Goal: Task Accomplishment & Management: Complete application form

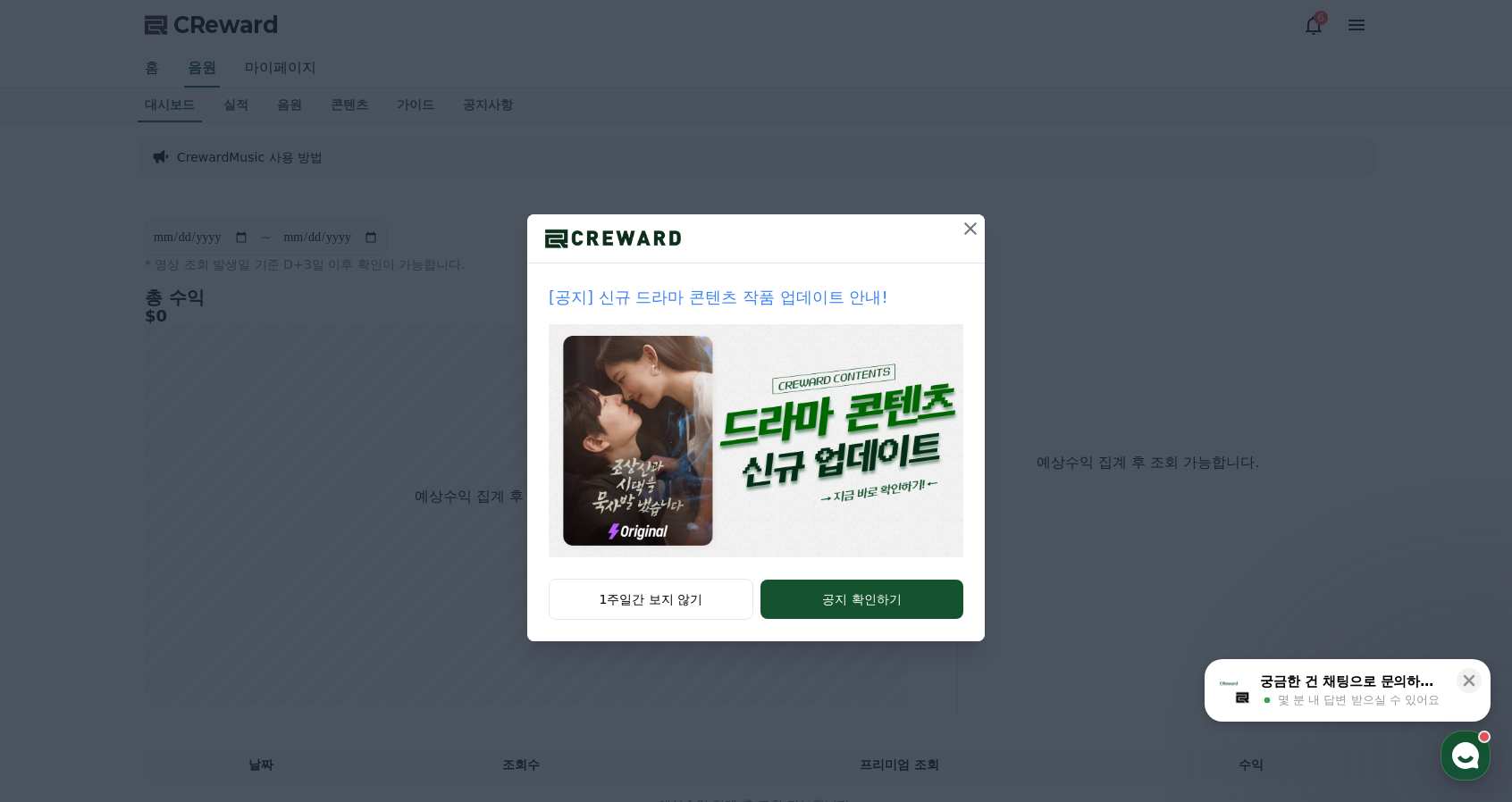
click at [641, 620] on div "1주일간 보지 않기 공지 확인하기" at bounding box center [756, 610] width 458 height 62
click at [972, 226] on icon at bounding box center [970, 228] width 12 height 12
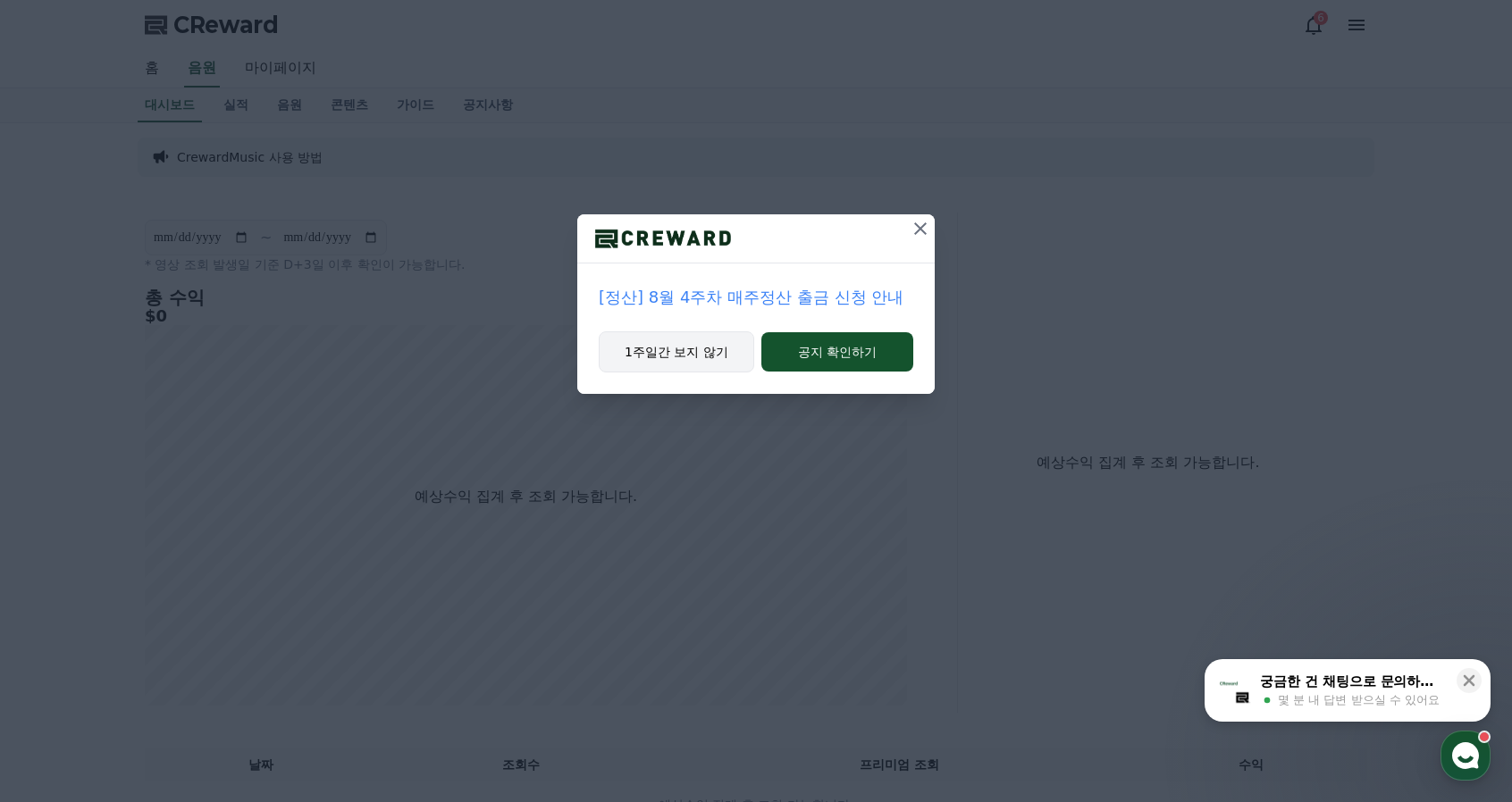
click at [677, 360] on button "1주일간 보지 않기" at bounding box center [676, 352] width 155 height 41
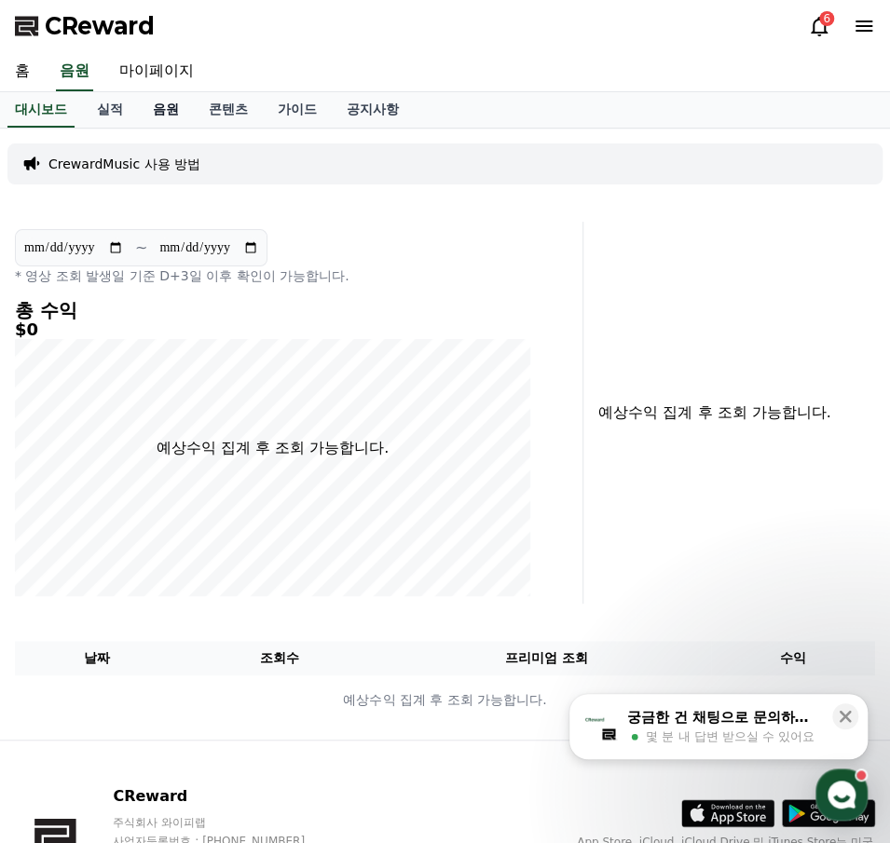
click at [148, 113] on link "음원" at bounding box center [166, 109] width 56 height 35
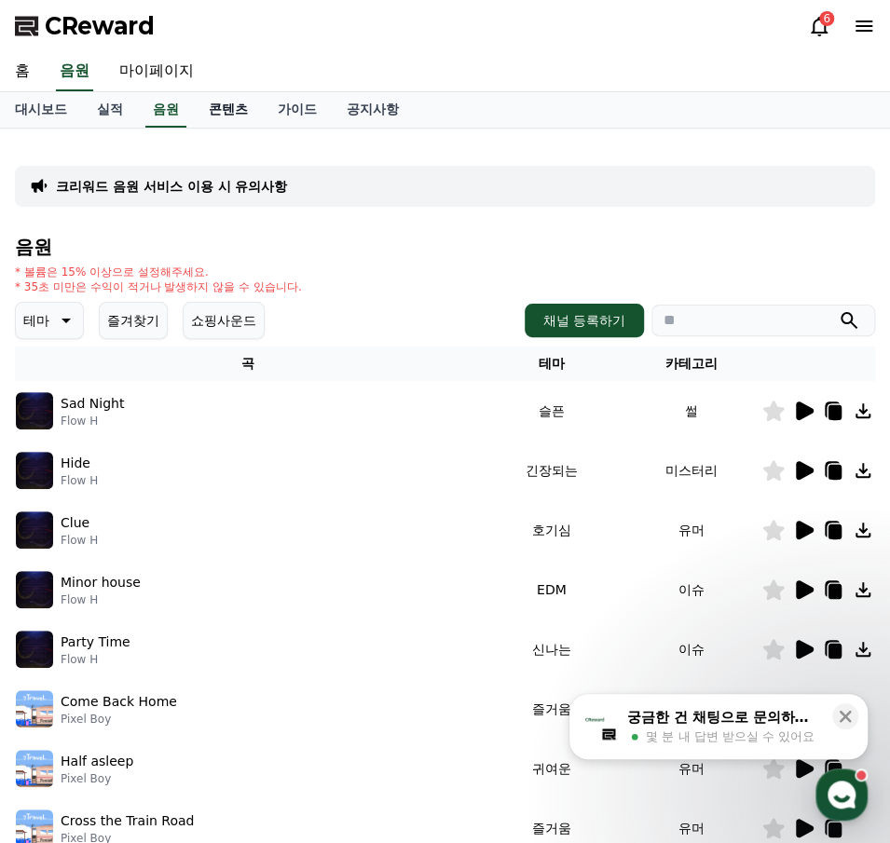
click at [212, 112] on link "콘텐츠" at bounding box center [228, 109] width 69 height 35
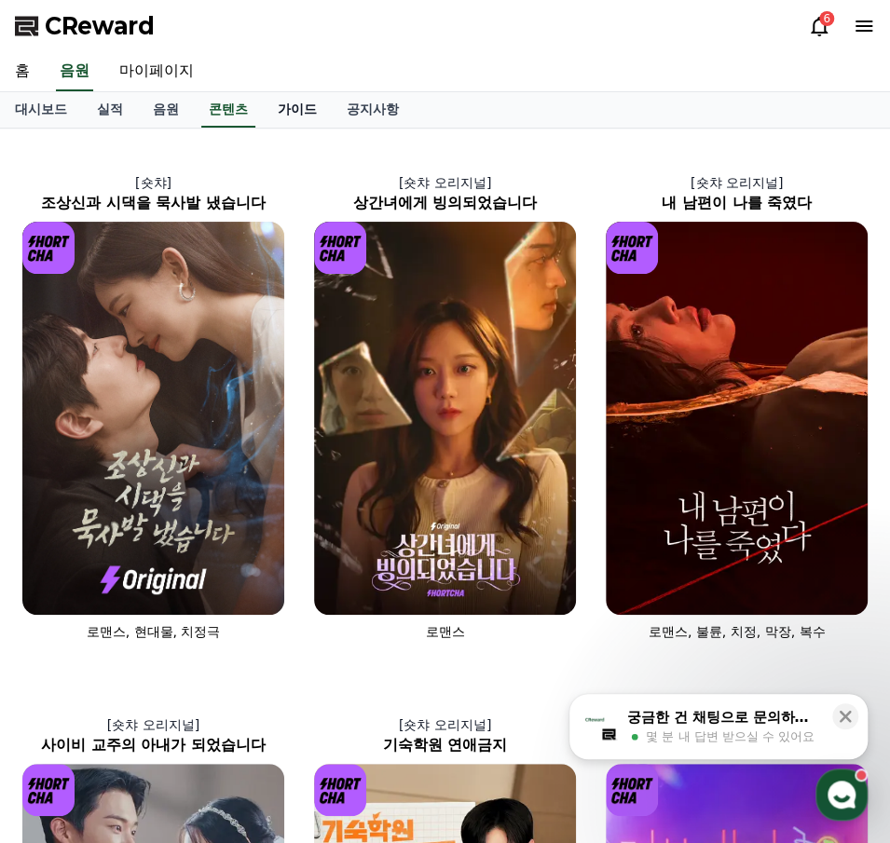
click at [299, 110] on link "가이드" at bounding box center [297, 109] width 69 height 35
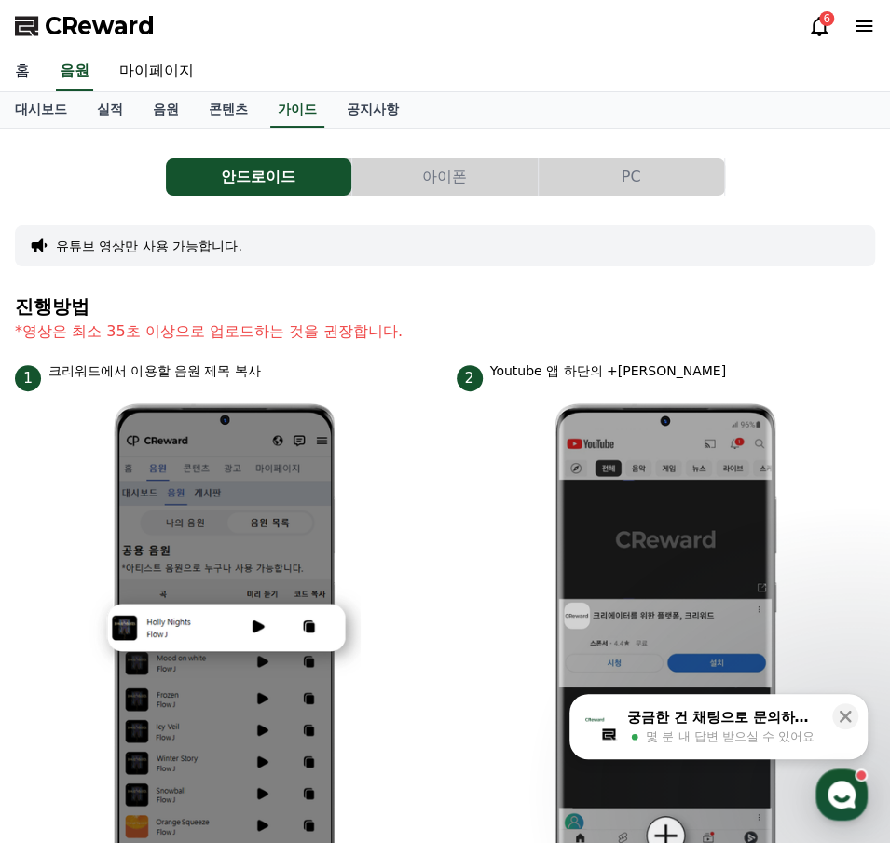
click at [20, 76] on link "홈" at bounding box center [22, 71] width 45 height 39
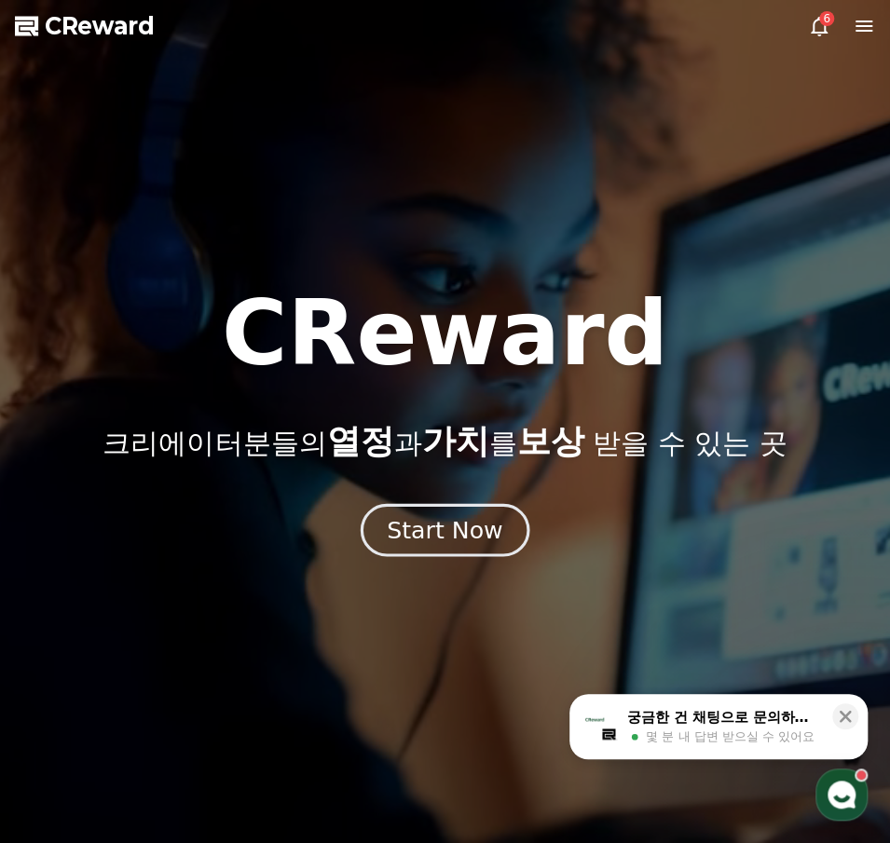
click at [469, 535] on div "Start Now" at bounding box center [444, 530] width 115 height 32
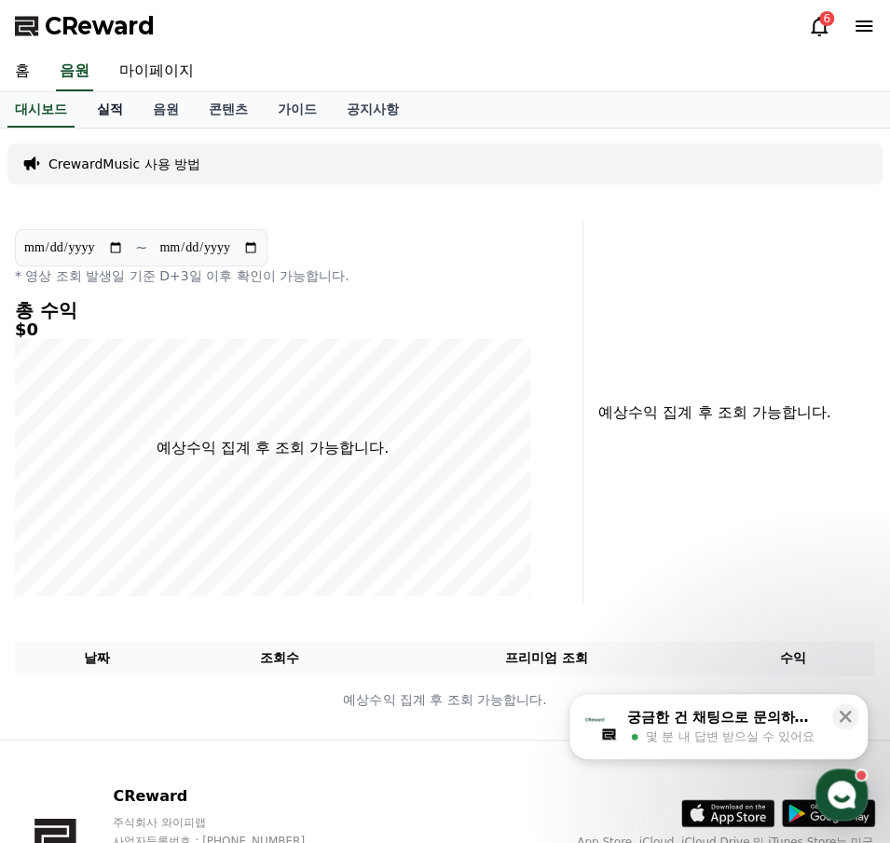
click at [92, 113] on link "실적" at bounding box center [110, 109] width 56 height 35
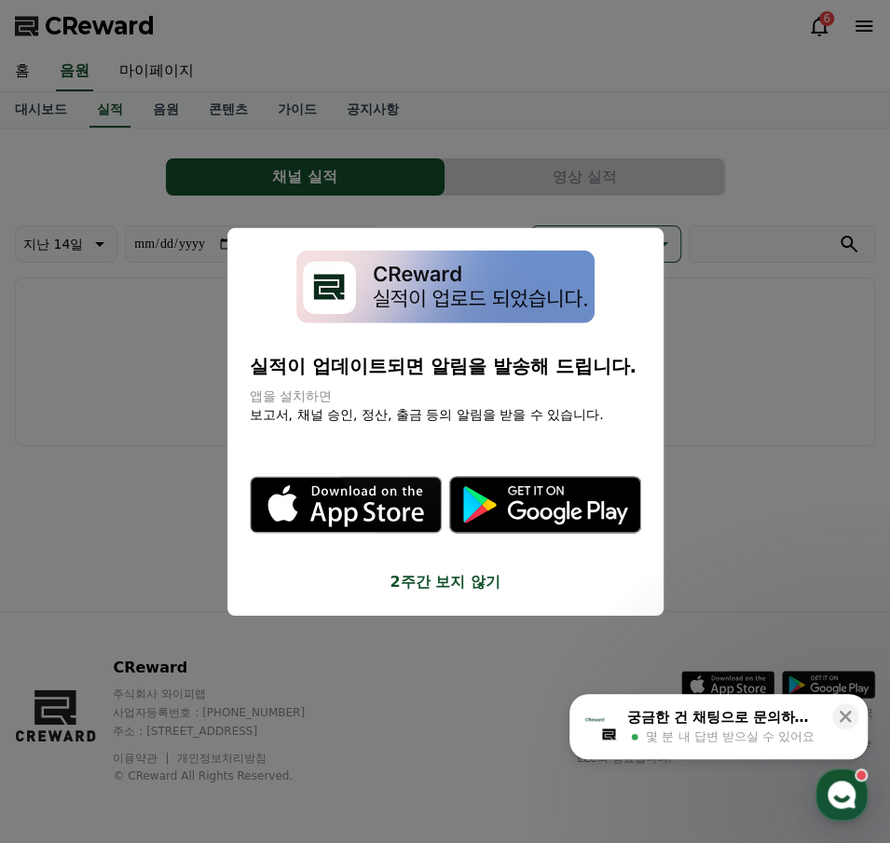
click at [437, 585] on button "2주간 보지 않기" at bounding box center [445, 582] width 391 height 22
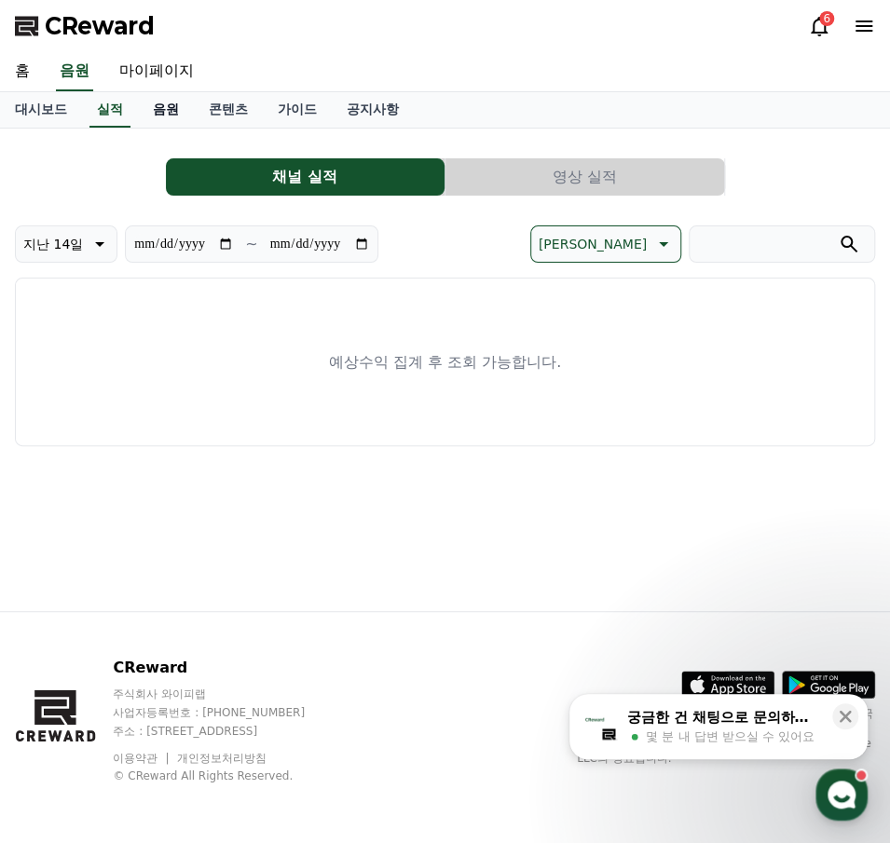
click at [162, 109] on link "음원" at bounding box center [166, 109] width 56 height 35
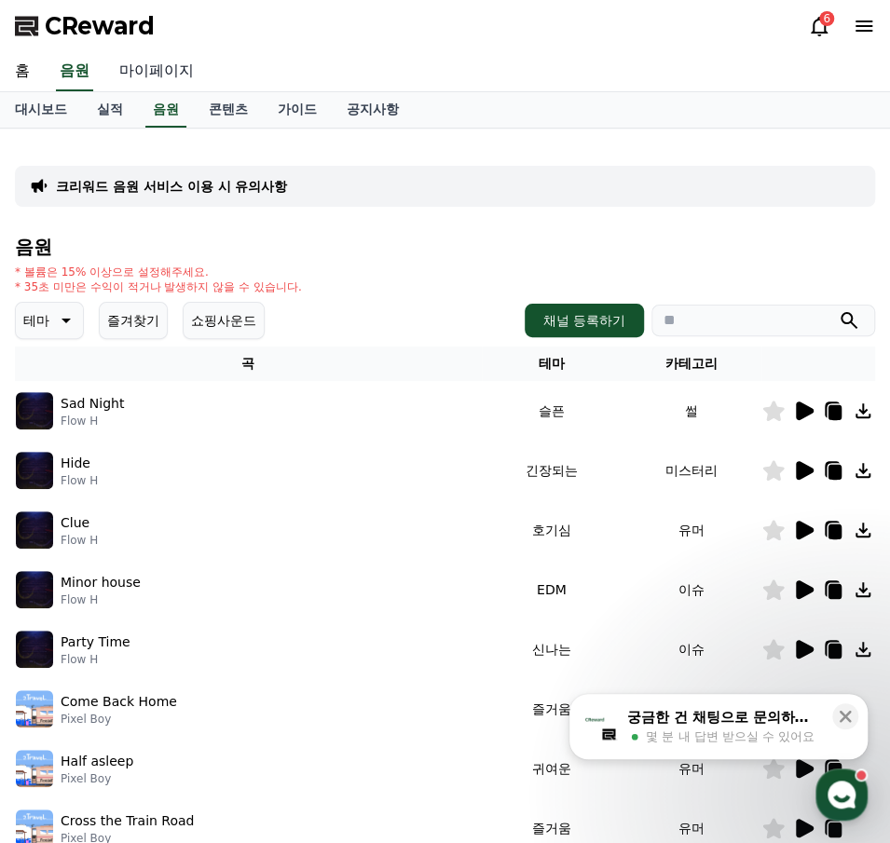
click at [155, 70] on link "마이페이지" at bounding box center [156, 71] width 104 height 39
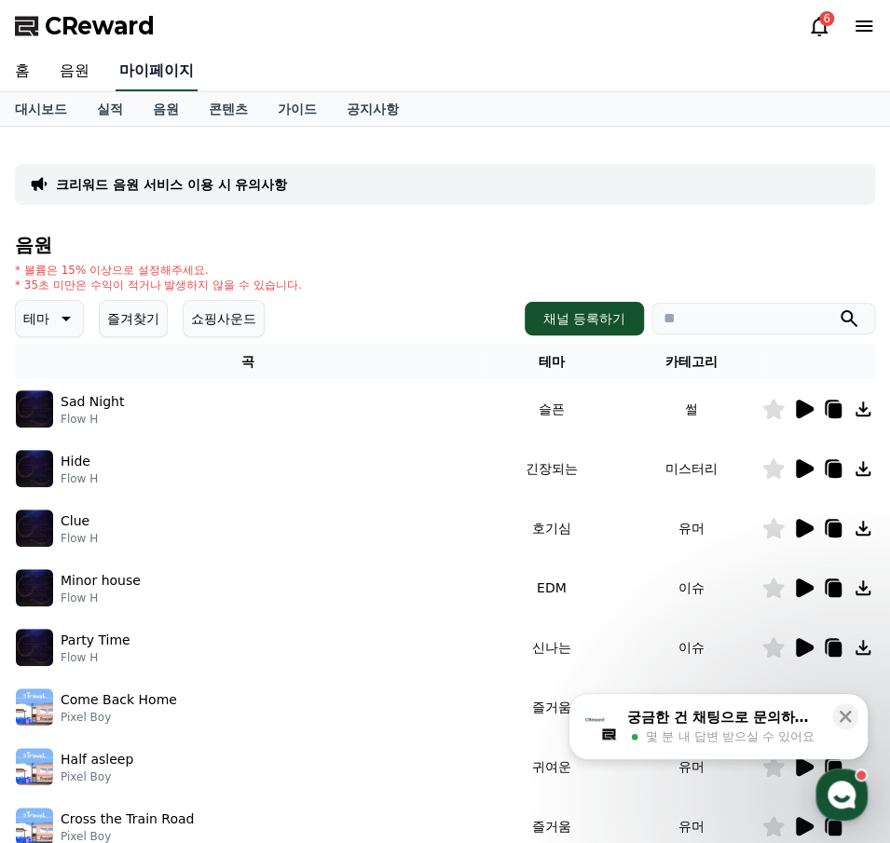
select select "**********"
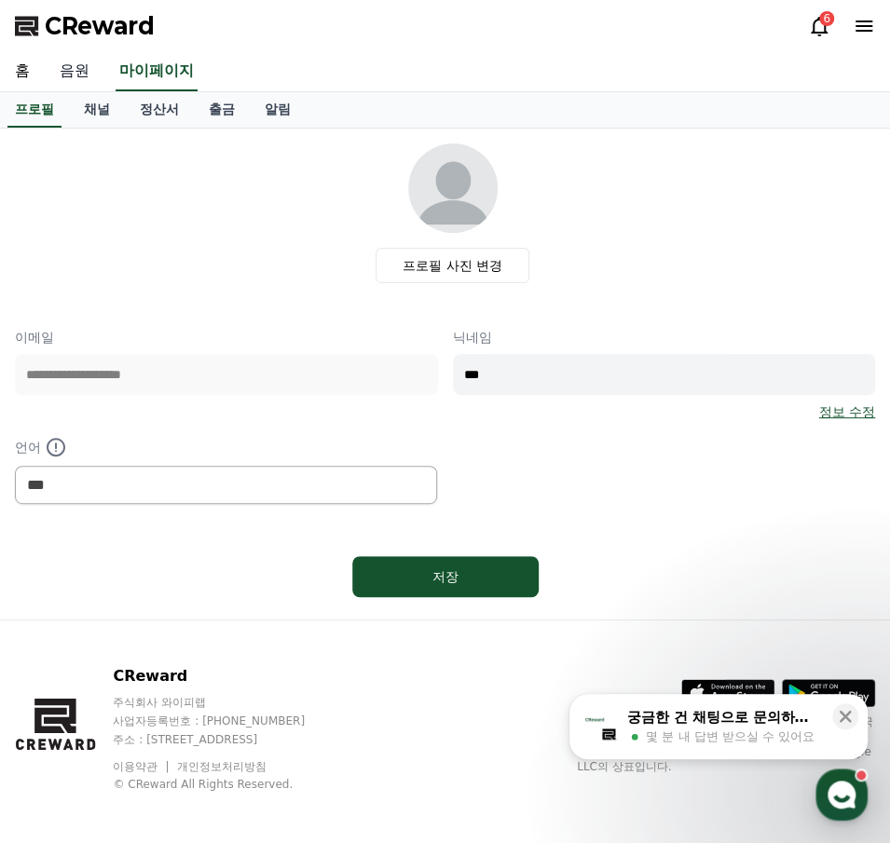
click at [84, 70] on link "음원" at bounding box center [75, 71] width 60 height 39
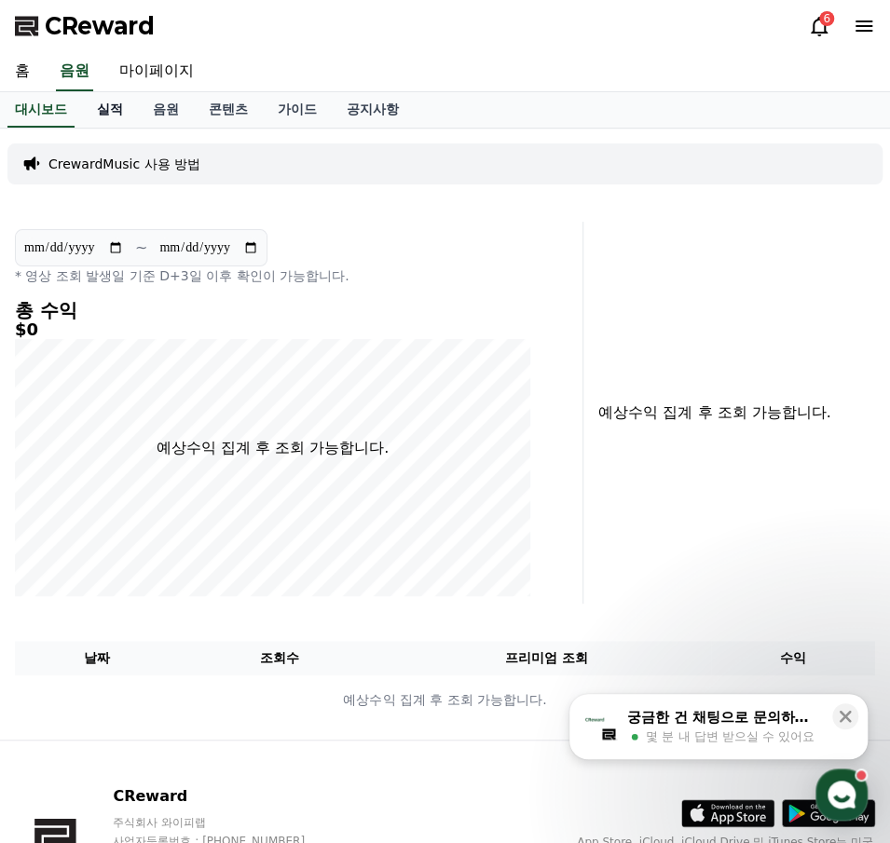
click at [108, 107] on link "실적" at bounding box center [110, 109] width 56 height 35
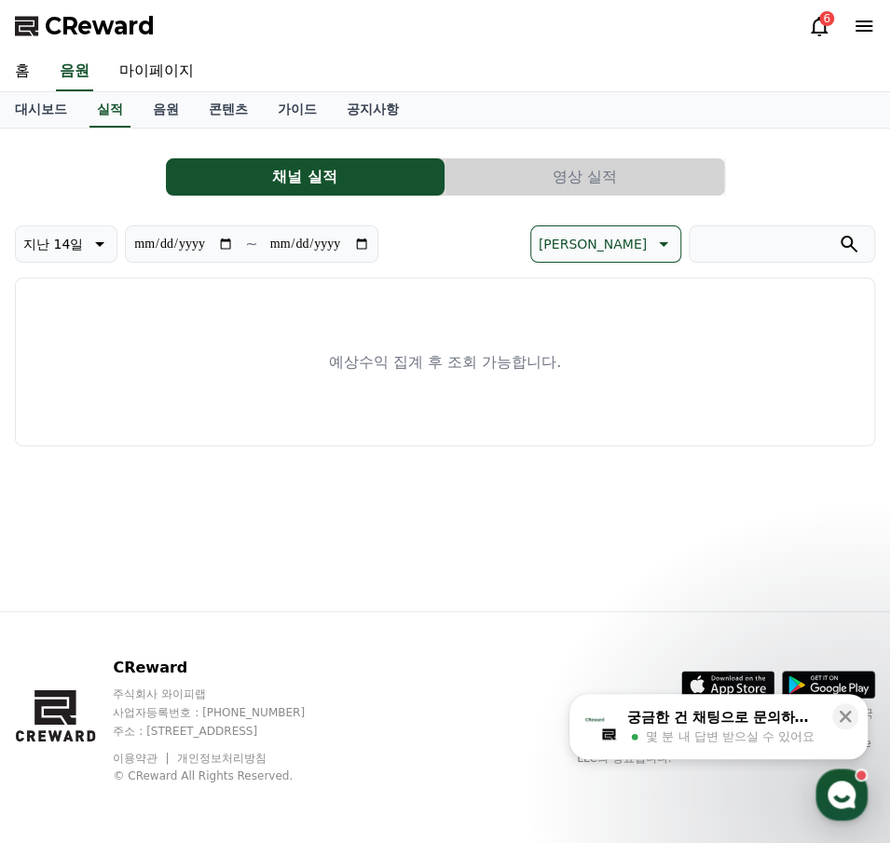
click at [101, 253] on icon at bounding box center [98, 244] width 22 height 22
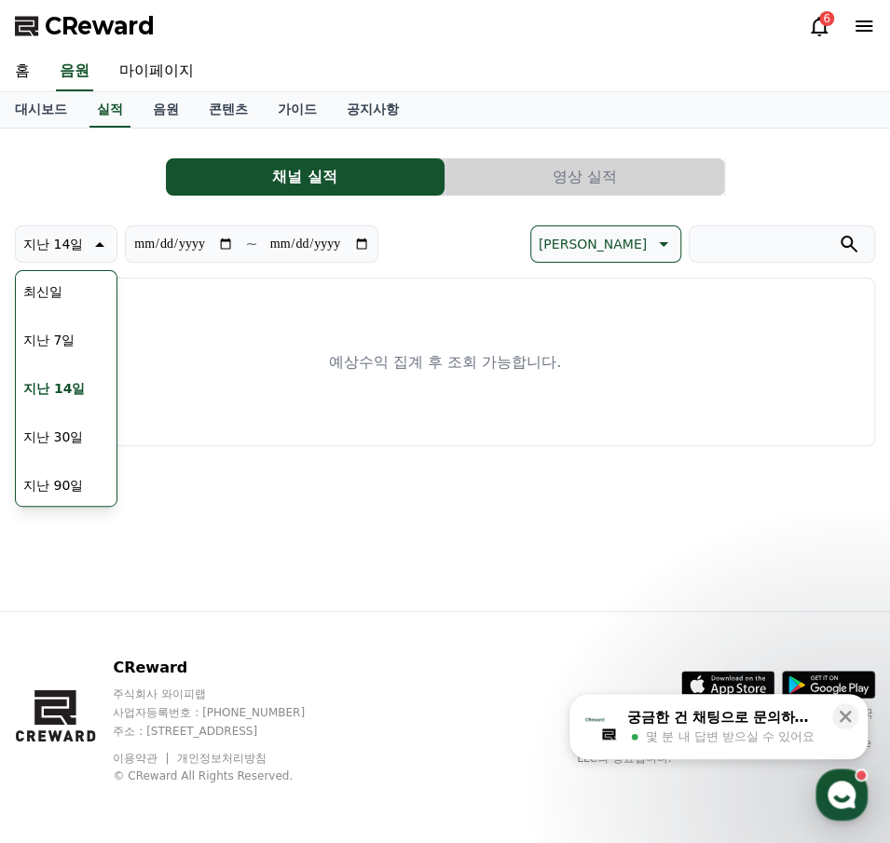
click at [101, 253] on icon at bounding box center [98, 244] width 22 height 22
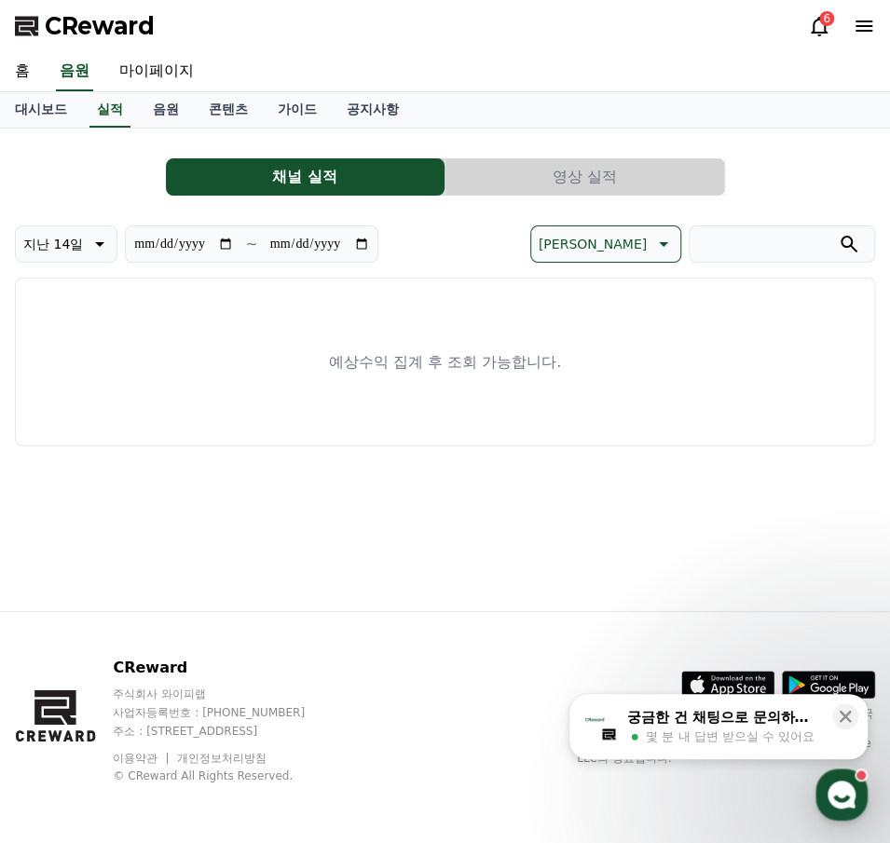
click at [308, 510] on div "**********" at bounding box center [445, 370] width 890 height 482
click at [578, 173] on button "영상 실적" at bounding box center [584, 176] width 278 height 37
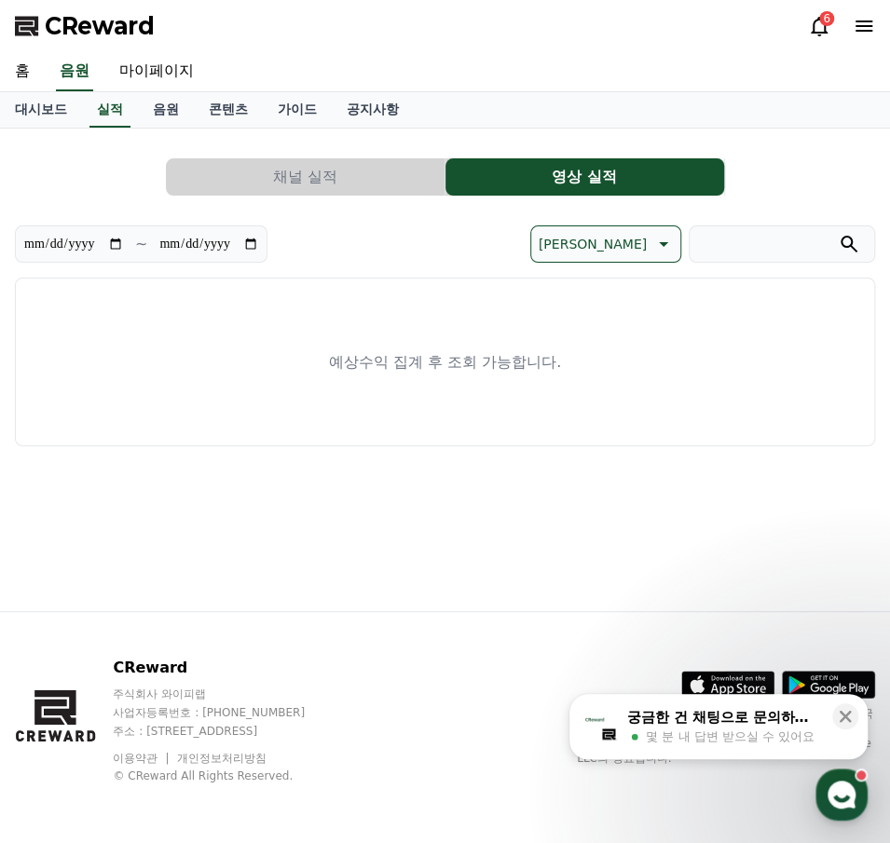
click at [296, 172] on button "채널 실적" at bounding box center [305, 176] width 278 height 37
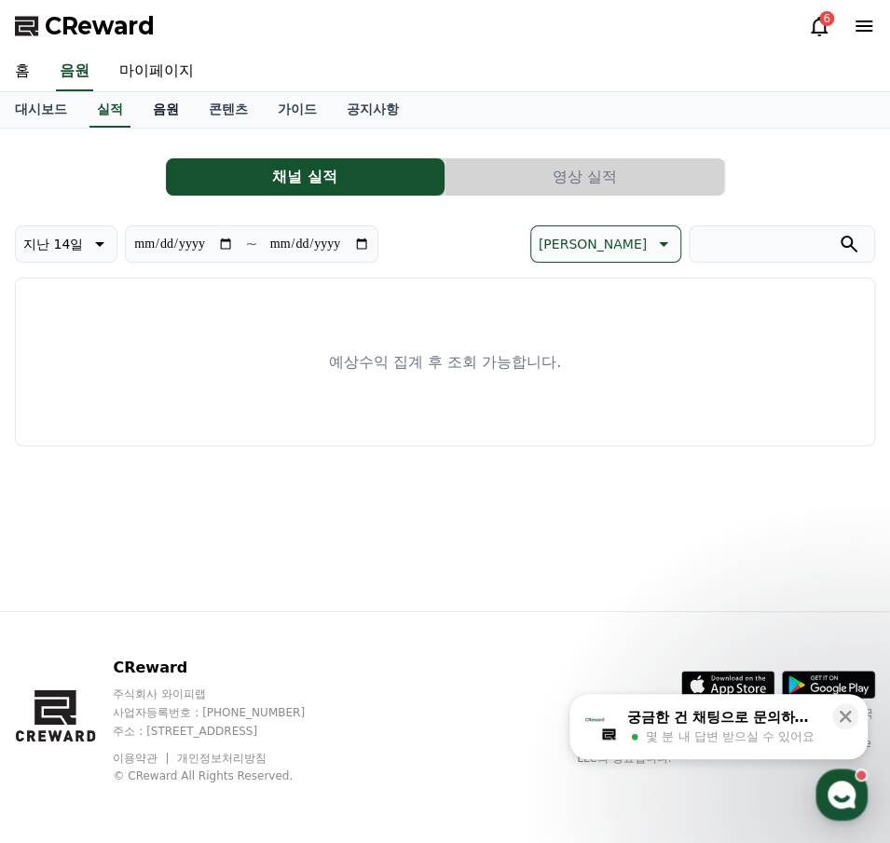
click at [164, 111] on link "음원" at bounding box center [166, 109] width 56 height 35
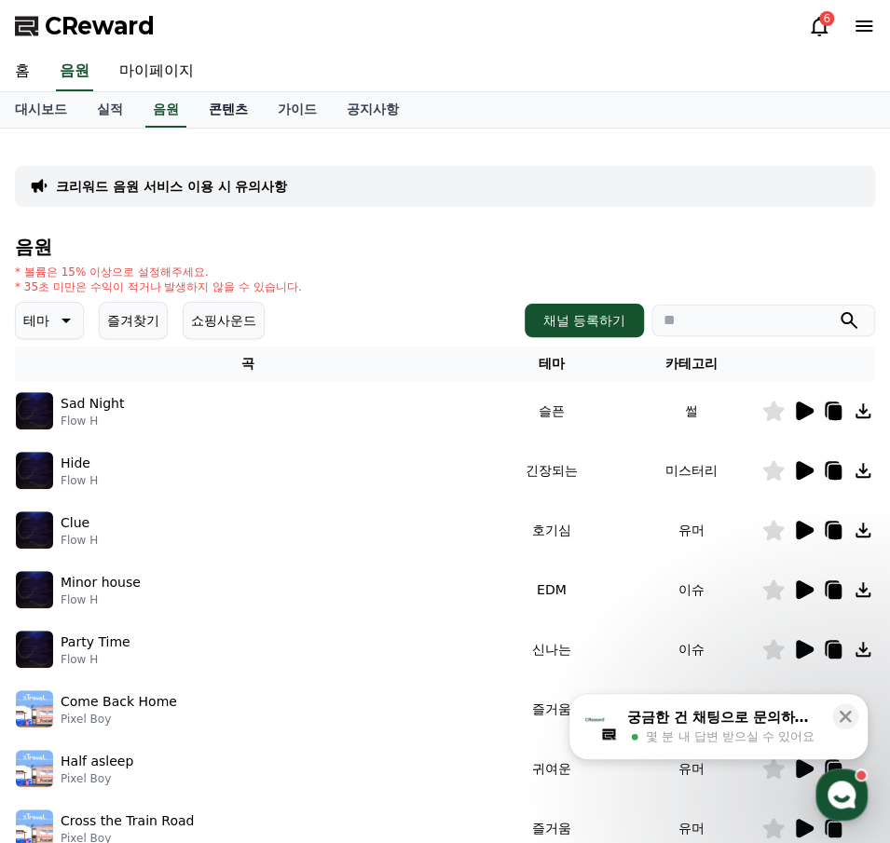
click at [233, 110] on link "콘텐츠" at bounding box center [228, 109] width 69 height 35
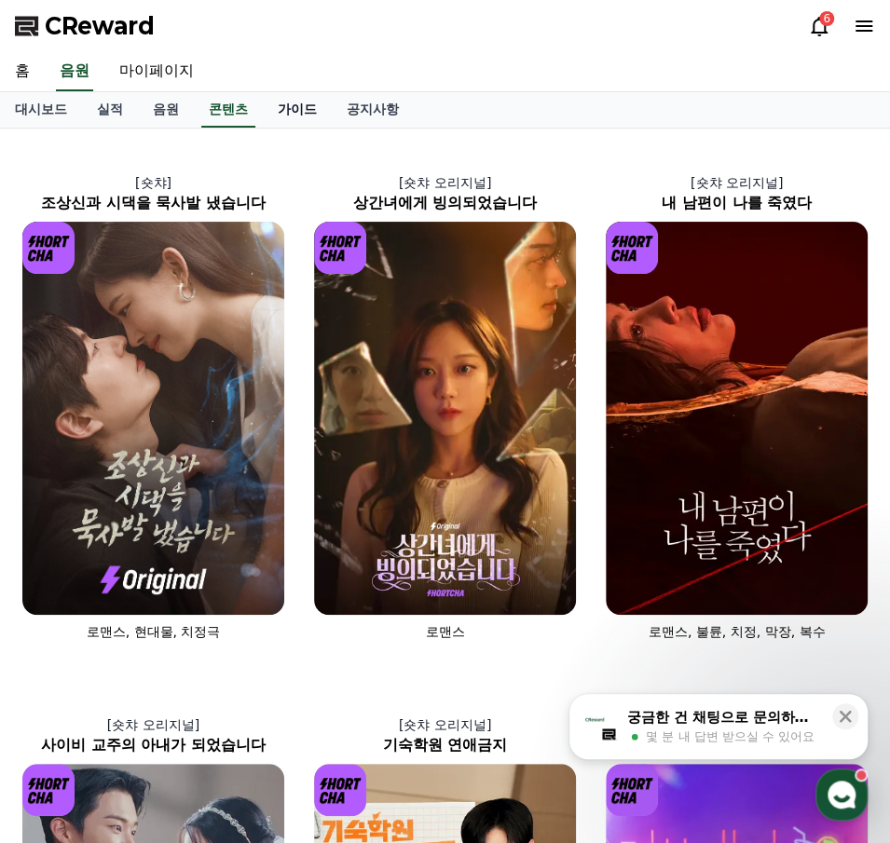
click at [289, 115] on link "가이드" at bounding box center [297, 109] width 69 height 35
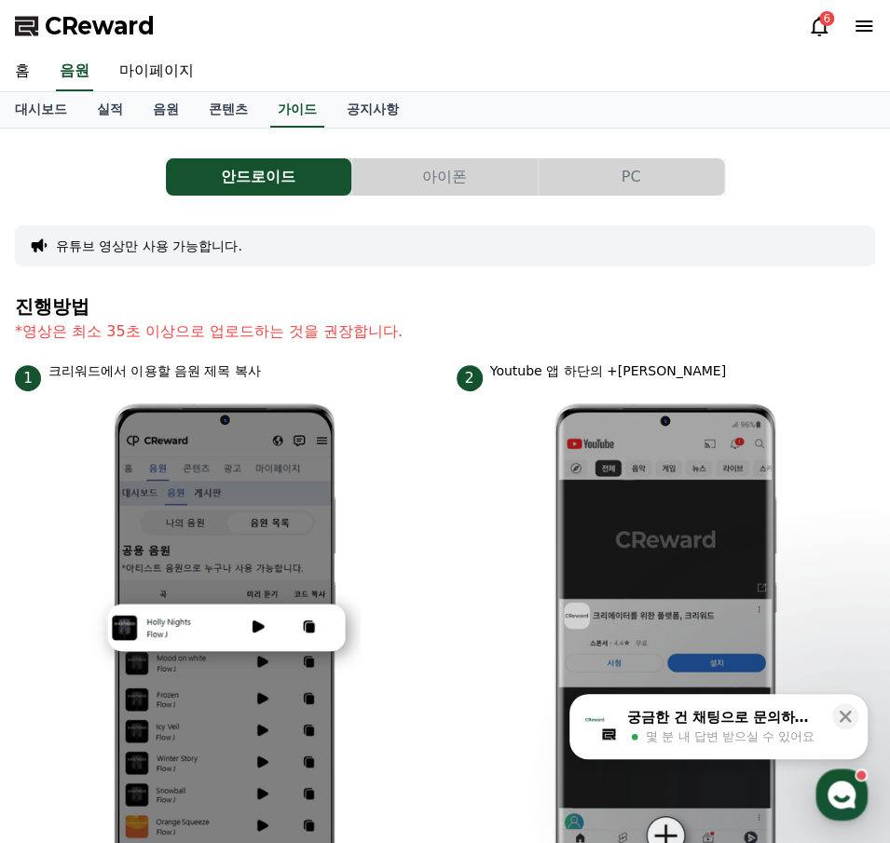
click at [412, 174] on button "아이폰" at bounding box center [444, 176] width 185 height 37
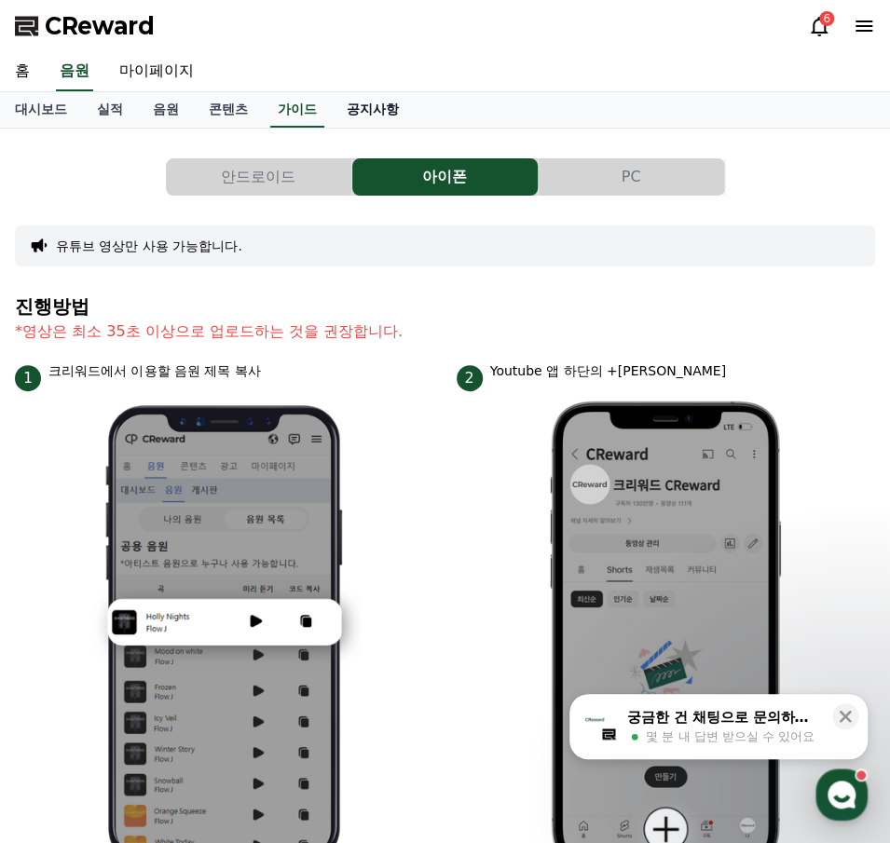
click at [356, 102] on link "공지사항" at bounding box center [373, 109] width 82 height 35
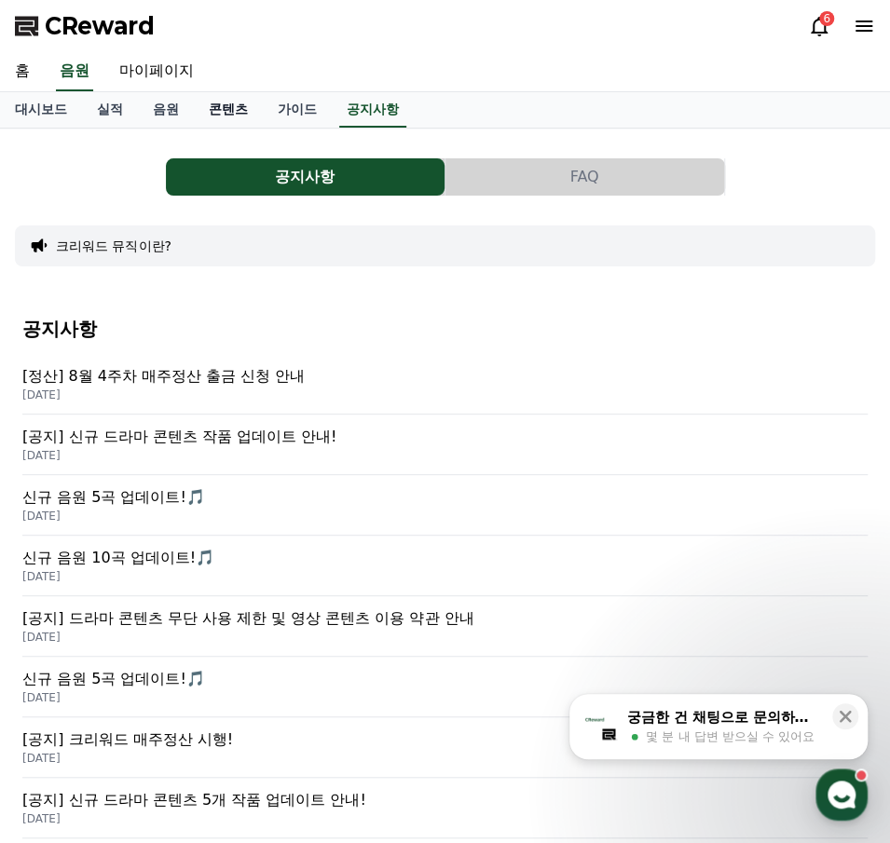
click at [224, 111] on link "콘텐츠" at bounding box center [228, 109] width 69 height 35
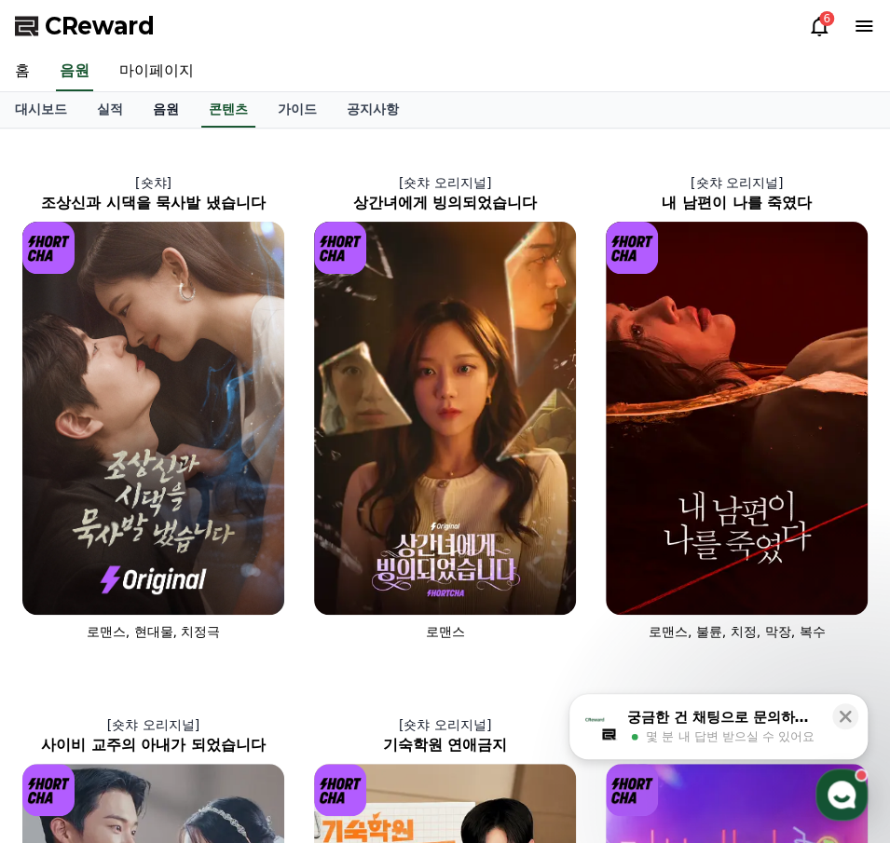
click at [180, 106] on link "음원" at bounding box center [166, 109] width 56 height 35
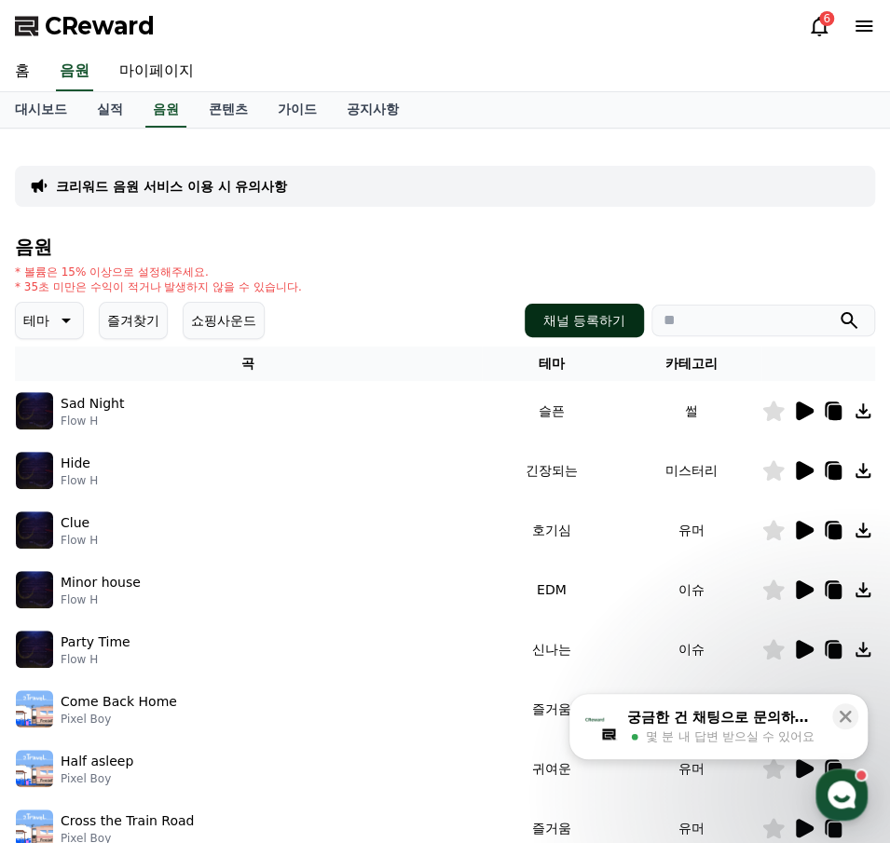
click at [596, 316] on button "채널 등록하기" at bounding box center [583, 321] width 119 height 34
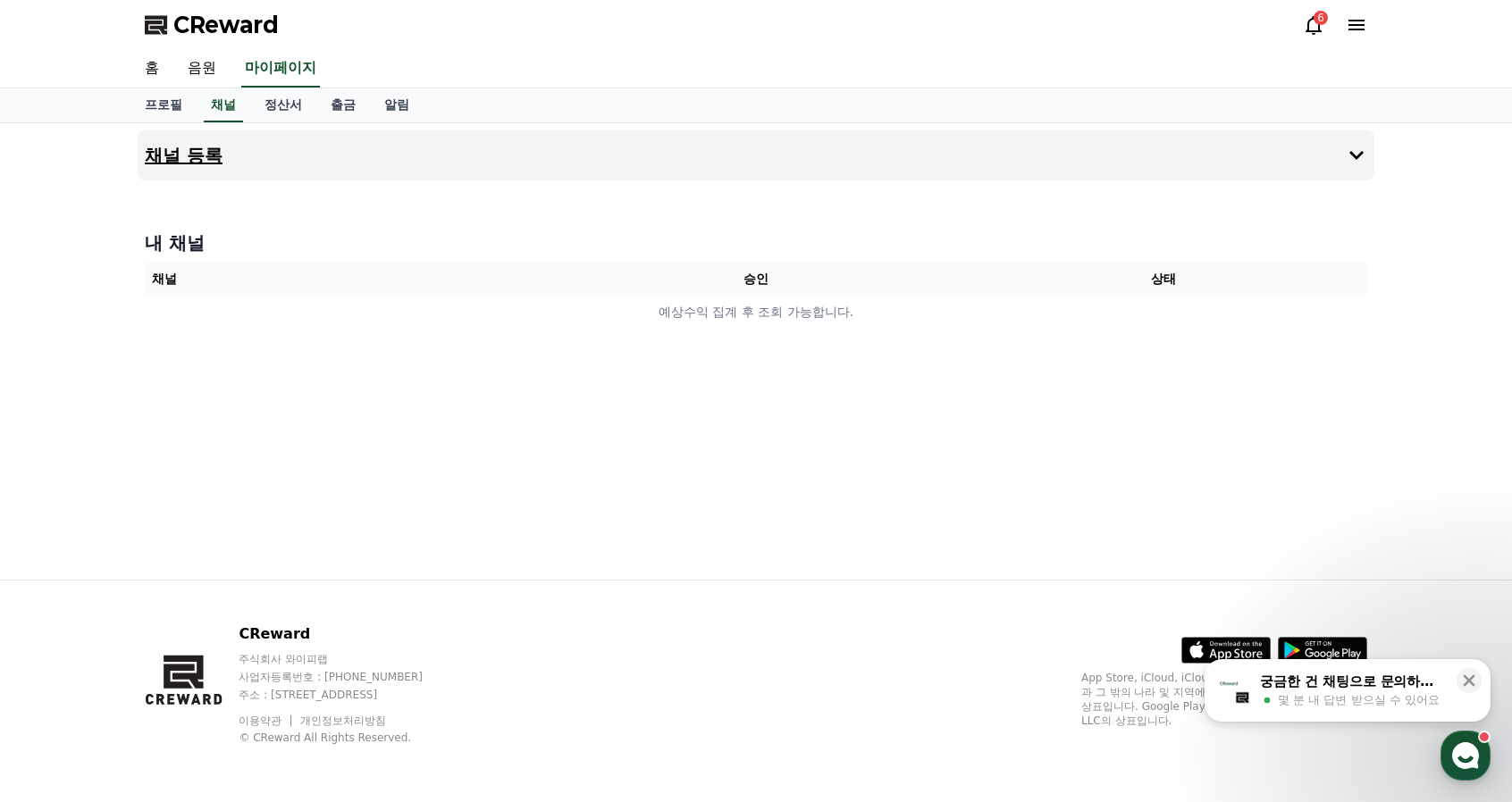
click at [1356, 156] on icon at bounding box center [1356, 154] width 14 height 9
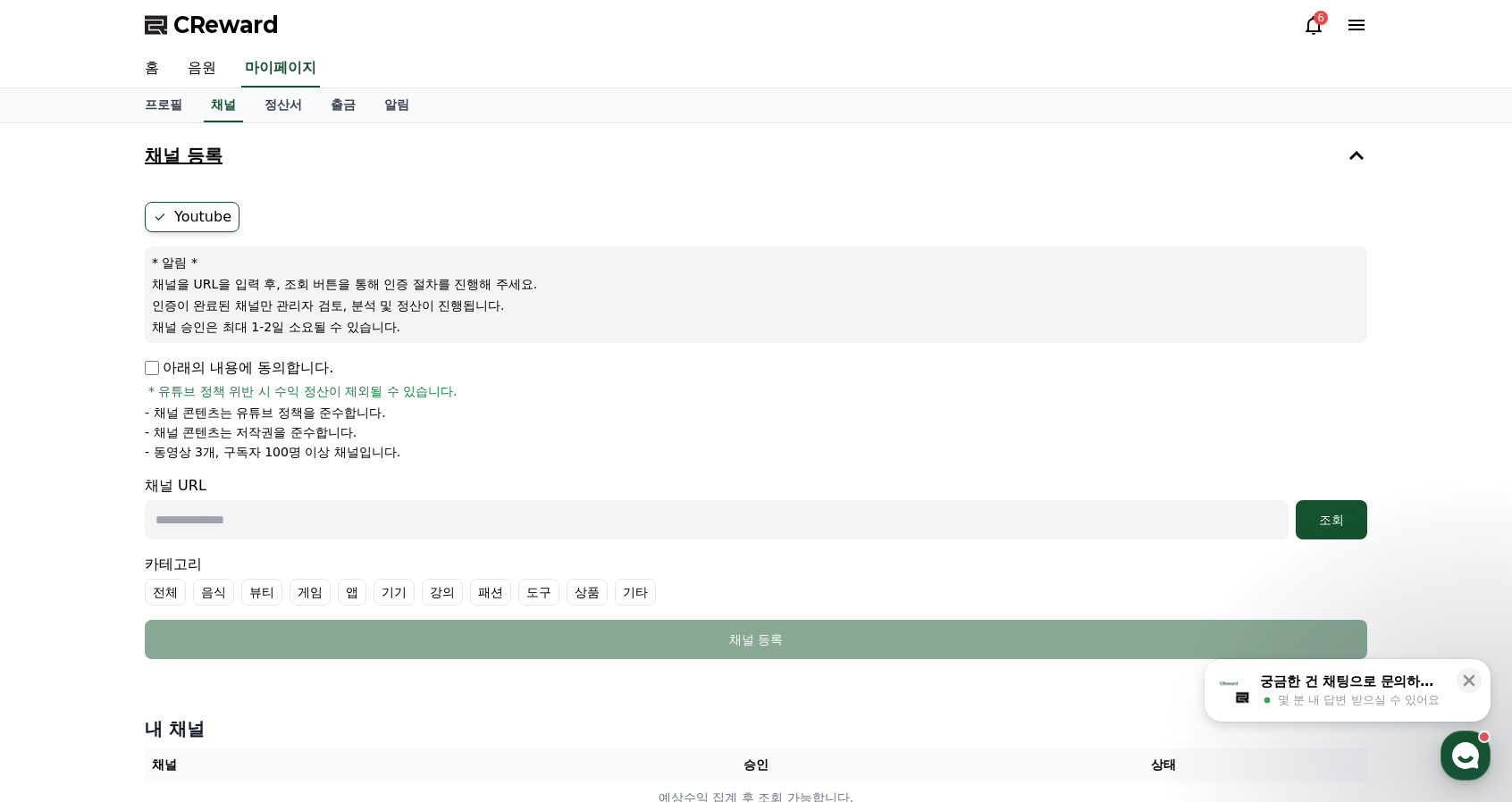
click at [207, 212] on label "Youtube" at bounding box center [192, 218] width 95 height 31
click at [159, 219] on icon at bounding box center [159, 217] width 14 height 14
